Goal: Task Accomplishment & Management: Manage account settings

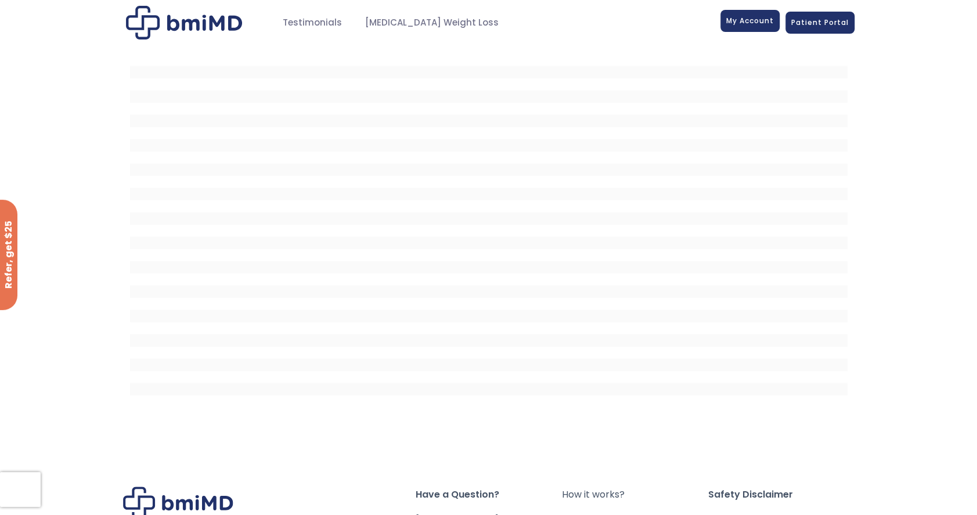
click at [760, 21] on span "My Account" at bounding box center [750, 21] width 48 height 10
click at [817, 19] on span "Patient Portal" at bounding box center [819, 21] width 57 height 10
click at [743, 26] on link "My Account" at bounding box center [749, 21] width 59 height 22
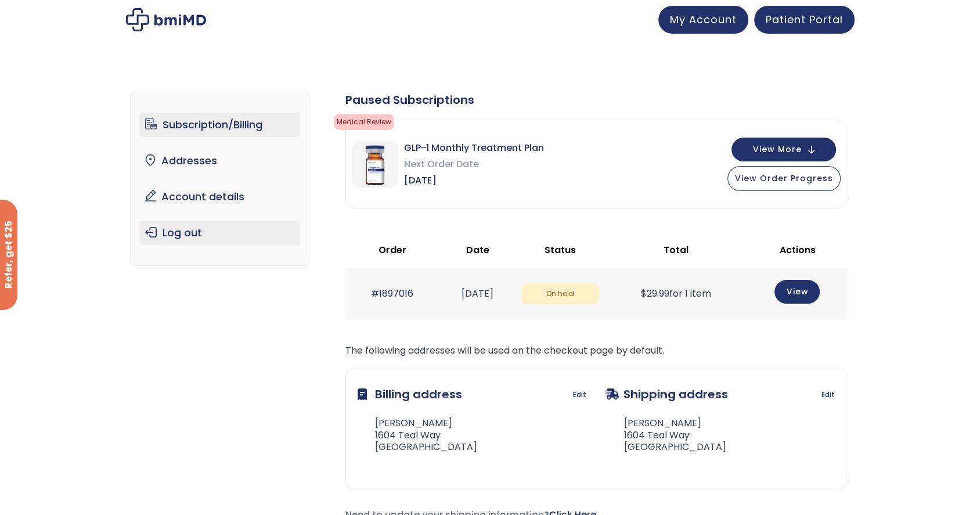
click at [185, 231] on link "Log out" at bounding box center [219, 233] width 161 height 24
